Goal: Information Seeking & Learning: Check status

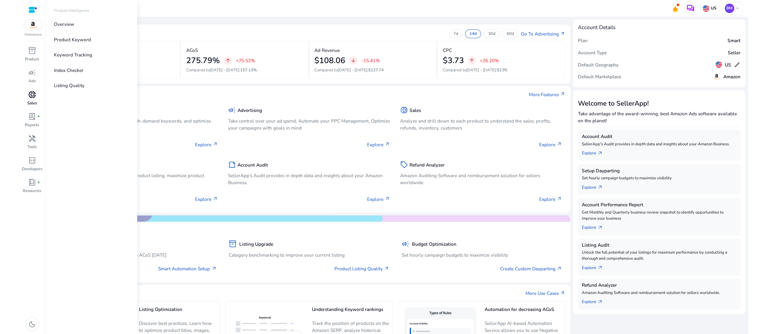
click at [28, 98] on span "donut_small" at bounding box center [32, 95] width 8 height 8
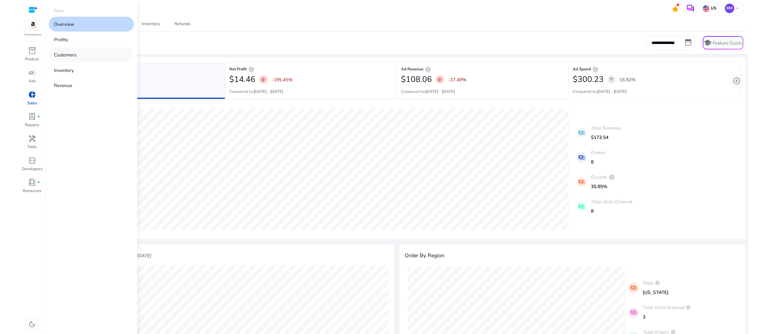
click at [95, 62] on link "Customers" at bounding box center [91, 54] width 85 height 15
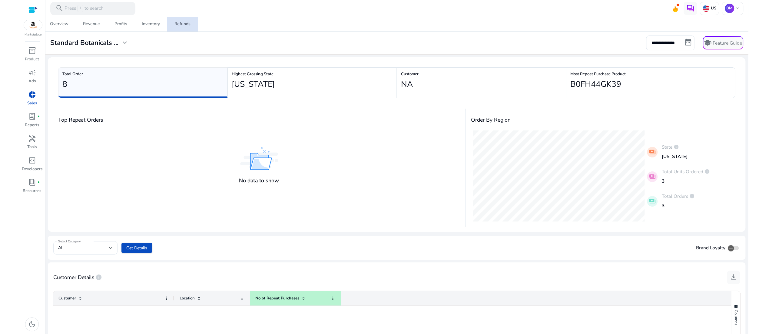
click at [189, 24] on link "Refunds" at bounding box center [182, 24] width 31 height 15
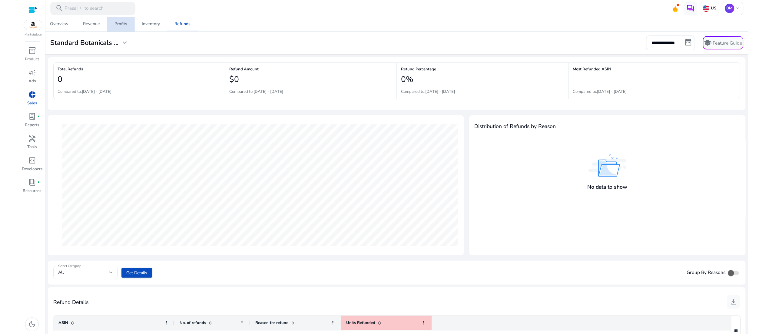
click at [119, 24] on div "Profits" at bounding box center [121, 24] width 13 height 4
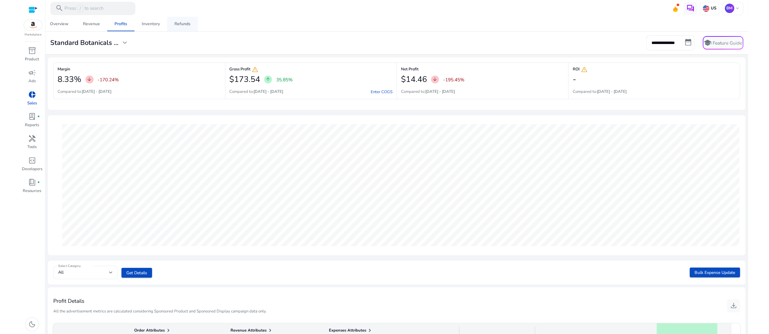
click at [185, 23] on div "Refunds" at bounding box center [183, 24] width 16 height 4
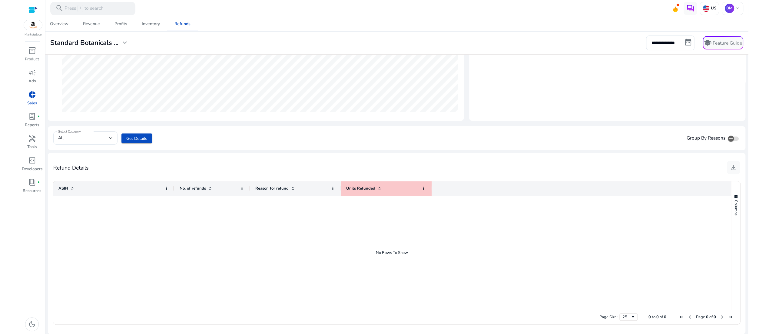
scroll to position [208, 0]
click at [367, 189] on span "Units Refunded" at bounding box center [360, 187] width 29 height 5
click at [302, 242] on div at bounding box center [392, 253] width 678 height 114
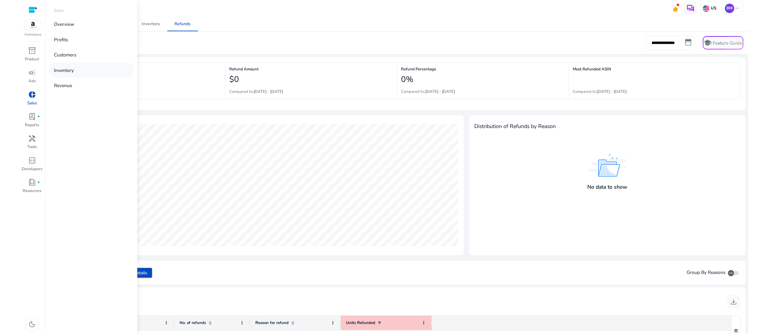
click at [74, 74] on p "Inventory" at bounding box center [64, 70] width 20 height 7
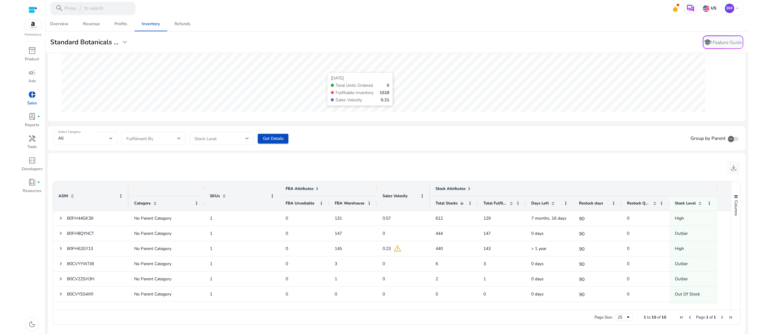
scroll to position [199, 0]
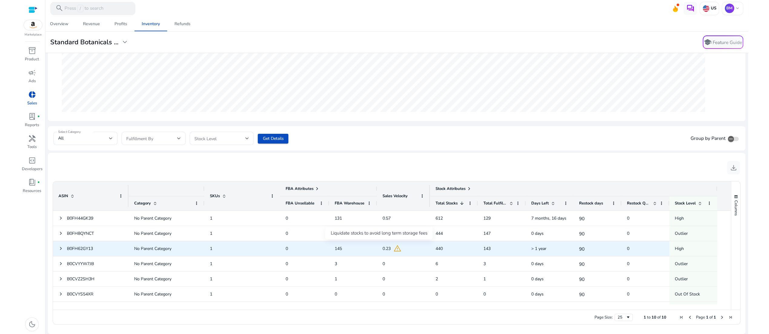
click at [401, 248] on span "warning" at bounding box center [397, 248] width 8 height 8
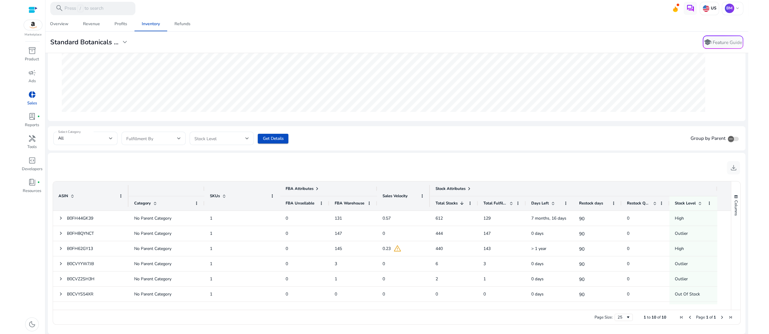
click at [410, 158] on div "download" at bounding box center [396, 167] width 687 height 19
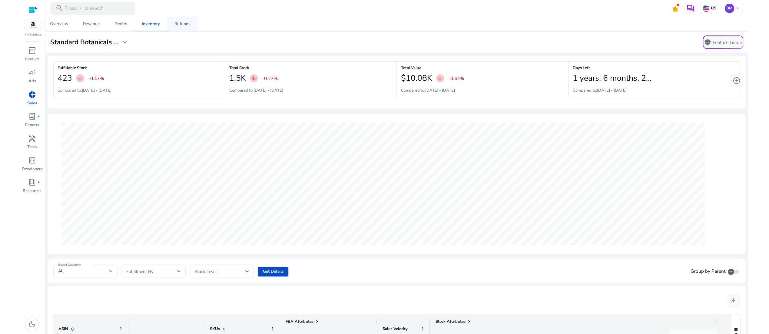
click at [181, 24] on div "Refunds" at bounding box center [183, 24] width 16 height 4
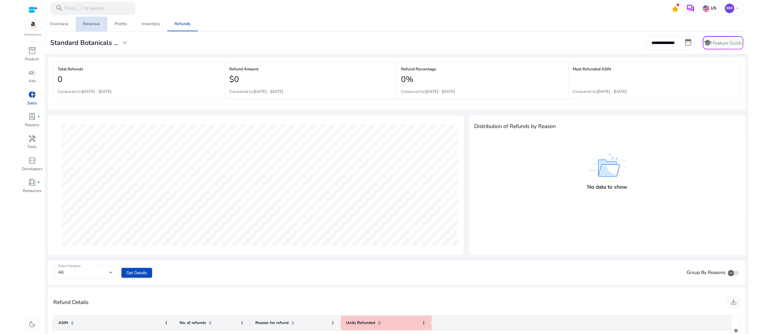
click at [95, 23] on div "Revenue" at bounding box center [91, 24] width 17 height 4
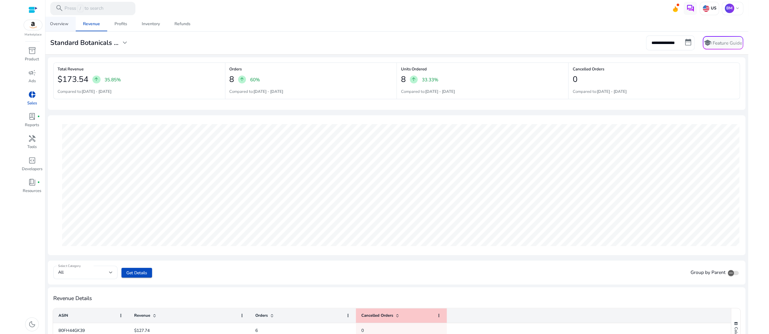
click at [61, 24] on div "Overview" at bounding box center [59, 24] width 18 height 4
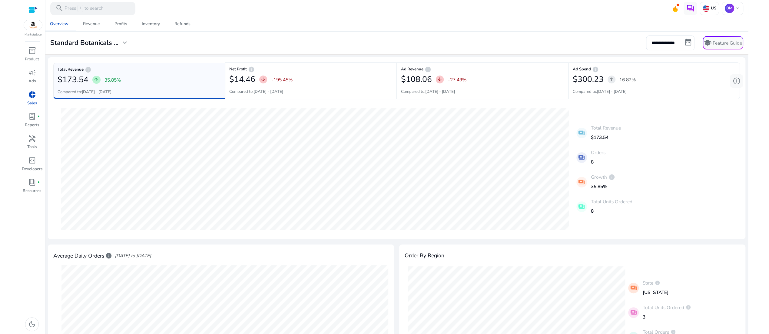
click at [32, 30] on img at bounding box center [33, 25] width 18 height 10
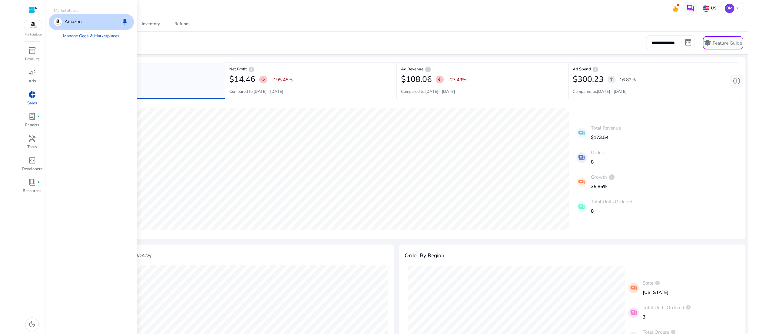
click at [116, 28] on div "Amazon keep" at bounding box center [91, 22] width 85 height 16
